Goal: Task Accomplishment & Management: Use online tool/utility

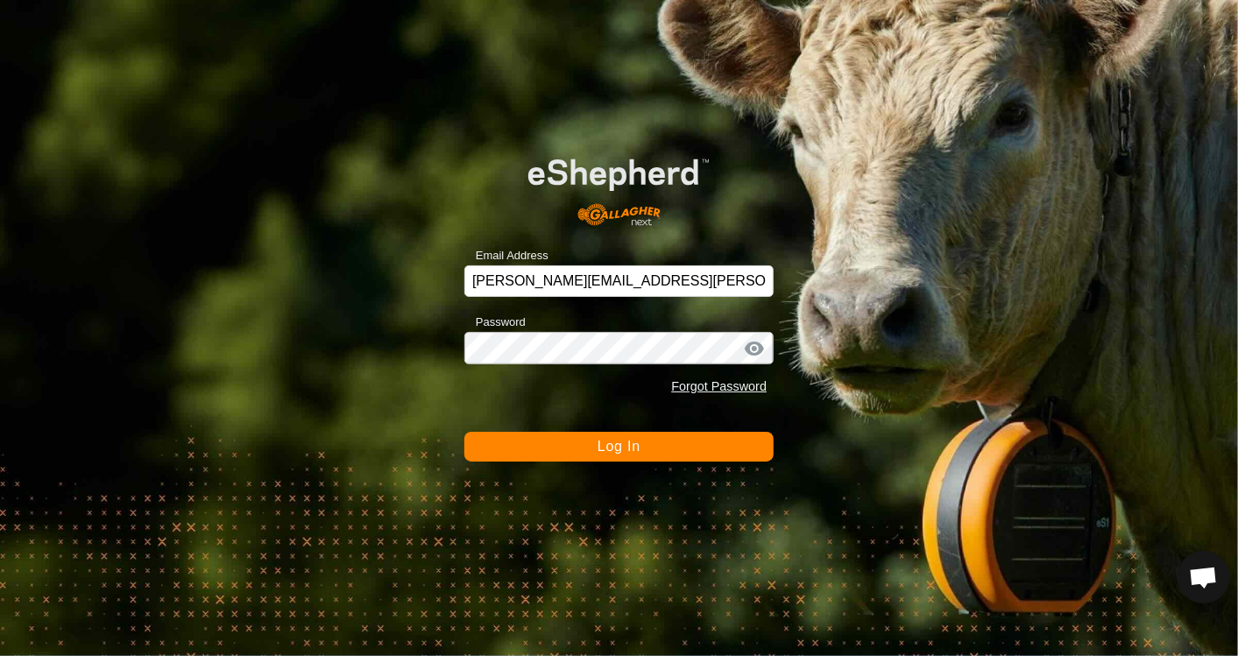
scroll to position [903, 0]
click at [619, 442] on span "Log In" at bounding box center [619, 446] width 43 height 15
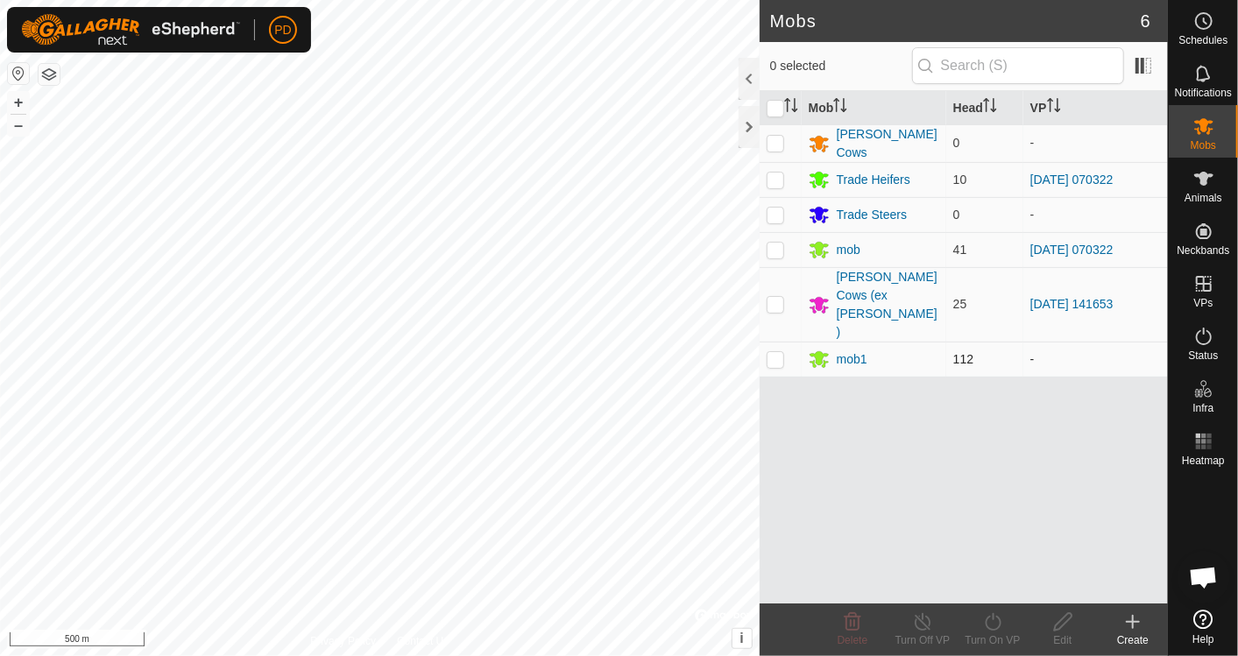
click at [774, 352] on p-checkbox at bounding box center [776, 359] width 18 height 14
checkbox input "true"
click at [994, 628] on icon at bounding box center [993, 622] width 22 height 21
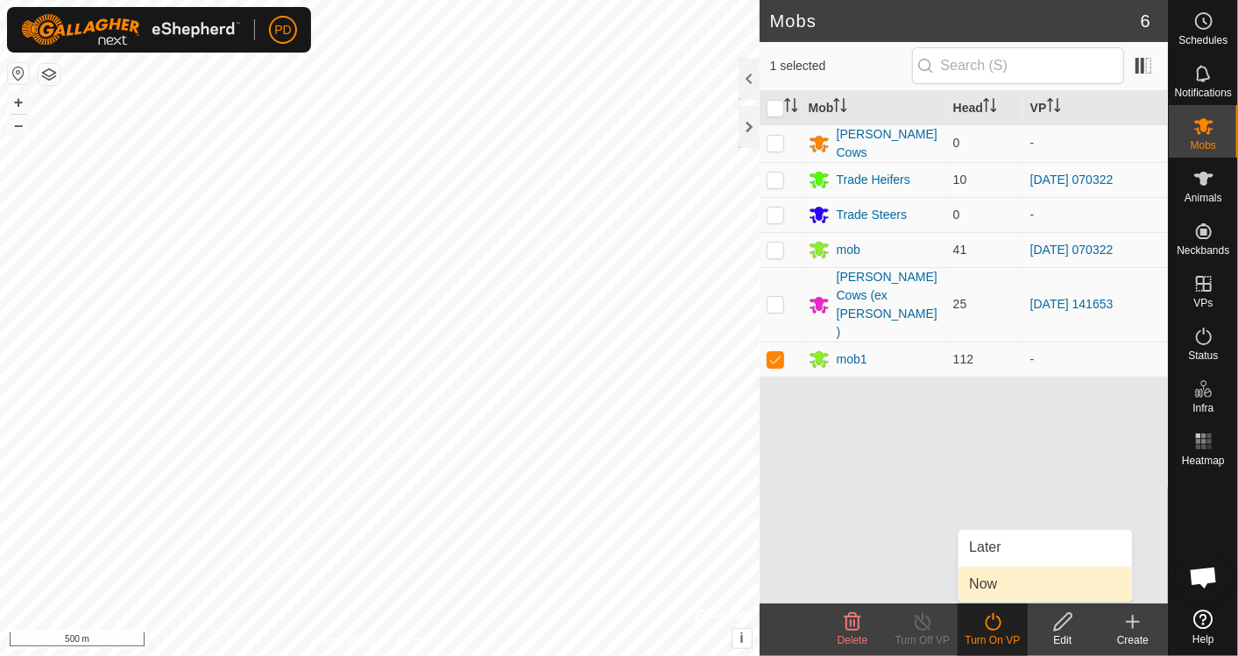
click at [989, 590] on link "Now" at bounding box center [1045, 584] width 173 height 35
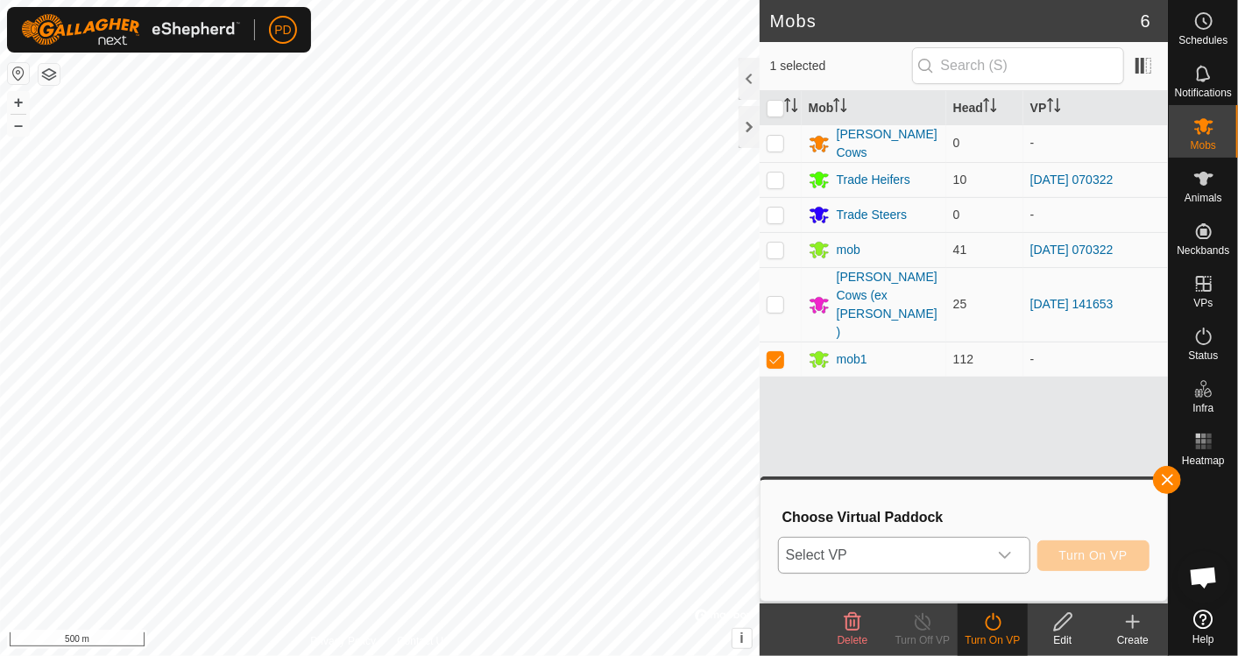
click at [1012, 559] on icon "dropdown trigger" at bounding box center [1005, 555] width 14 height 14
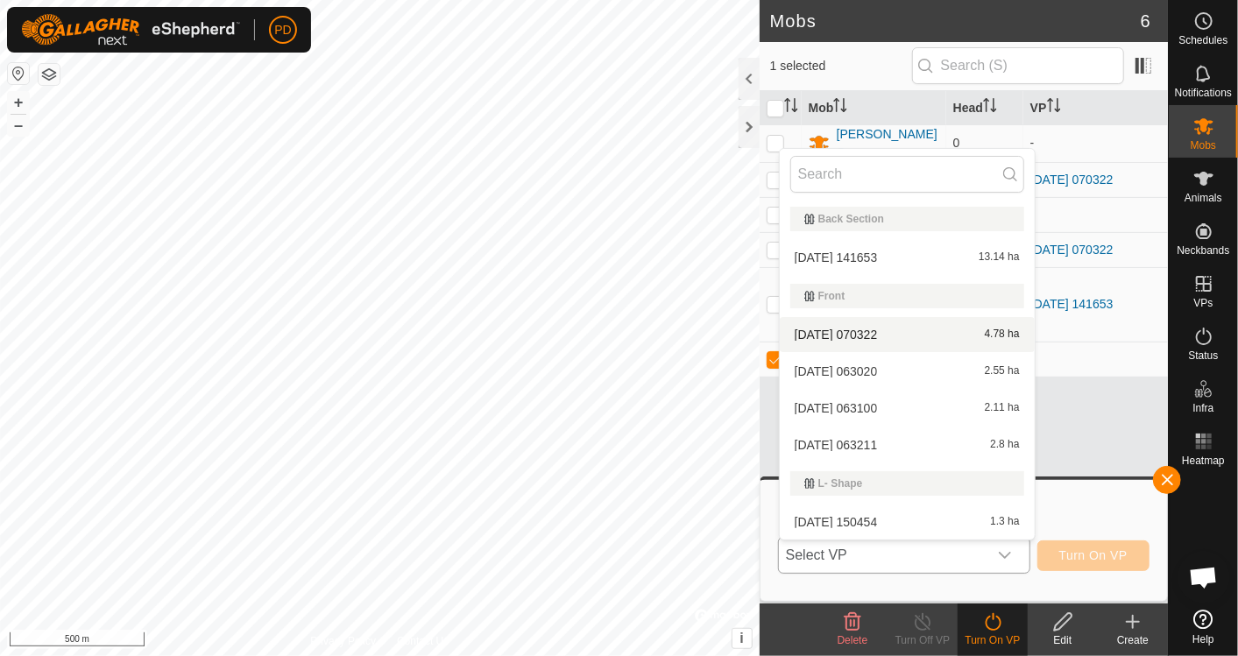
click at [897, 330] on li "[DATE] 070322 4.78 ha" at bounding box center [907, 334] width 255 height 35
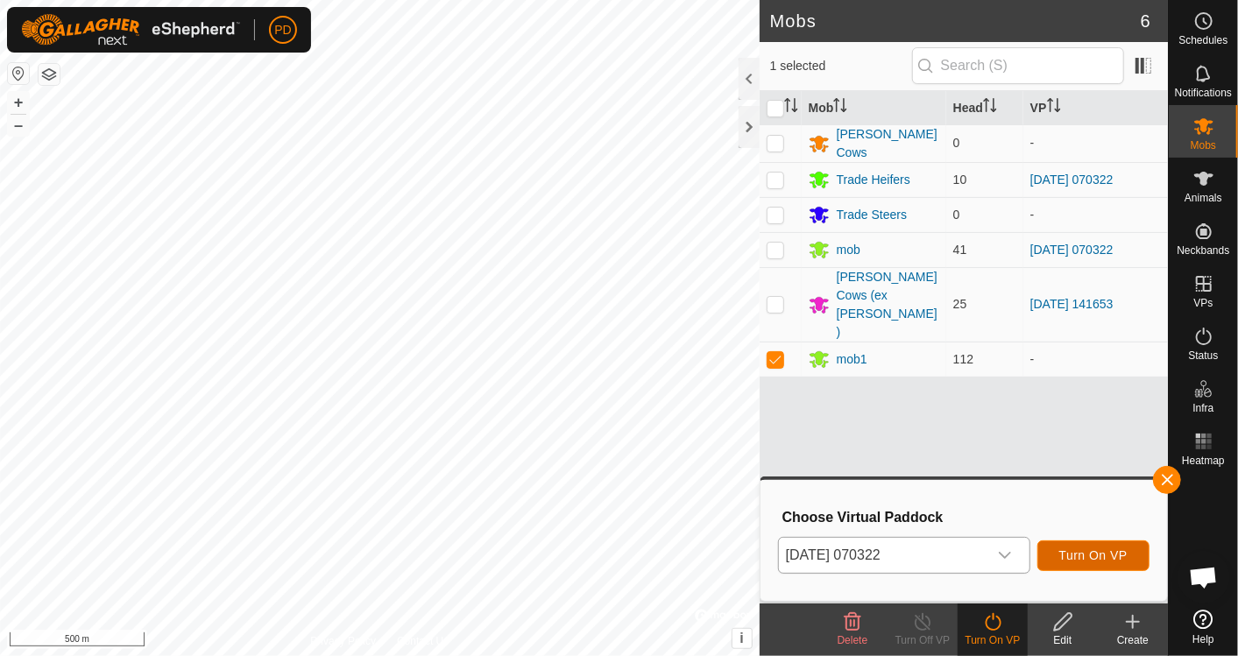
click at [1108, 546] on button "Turn On VP" at bounding box center [1093, 556] width 112 height 31
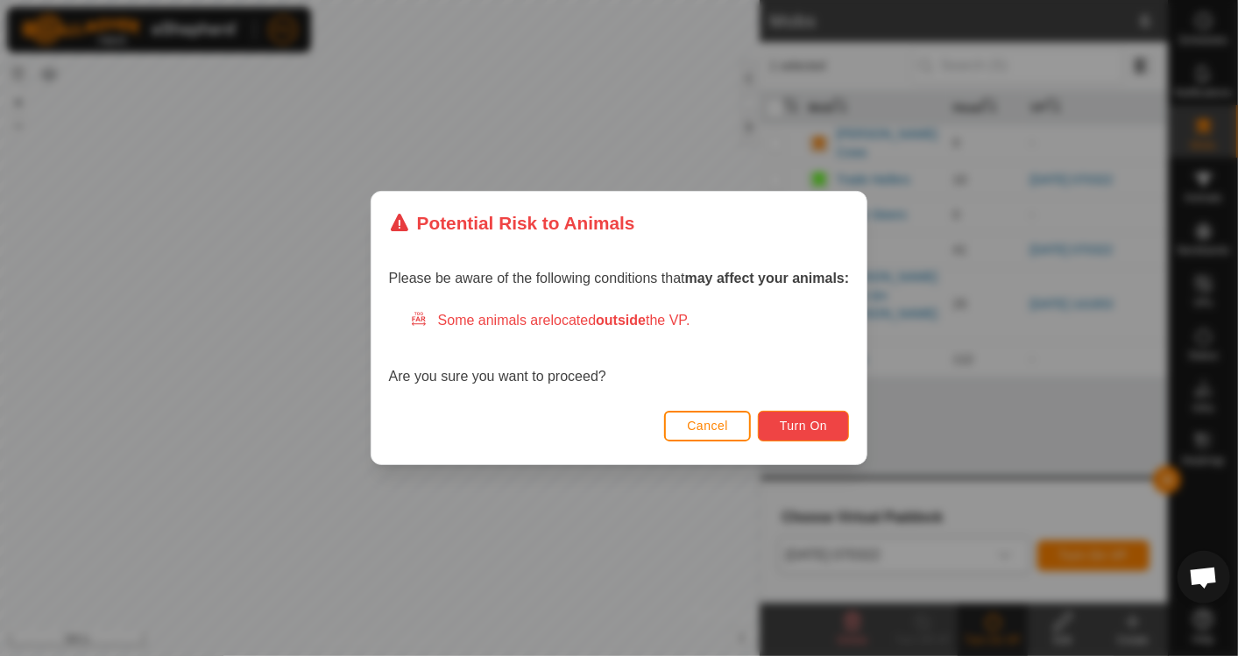
click at [797, 422] on span "Turn On" at bounding box center [803, 426] width 47 height 14
